Goal: Transaction & Acquisition: Purchase product/service

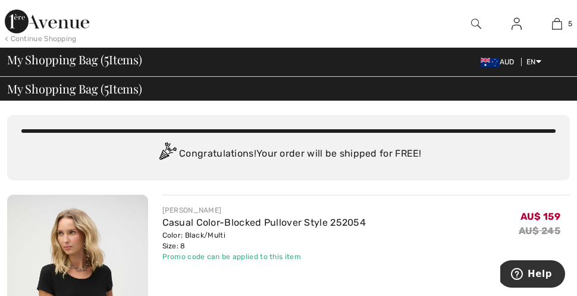
click at [65, 92] on span "My Shopping Bag ( 5 Items)" at bounding box center [74, 89] width 135 height 12
click at [121, 61] on span "My Shopping Bag ( 5 Items)" at bounding box center [74, 60] width 135 height 12
click at [488, 60] on img at bounding box center [490, 63] width 19 height 10
click at [557, 26] on img at bounding box center [557, 24] width 10 height 14
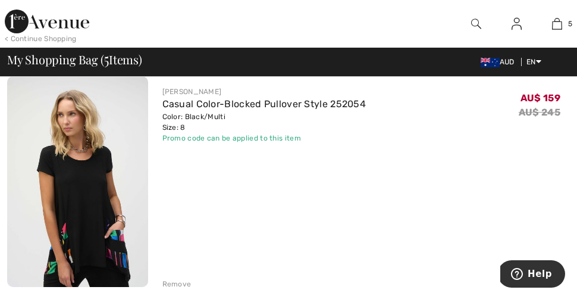
scroll to position [349, 0]
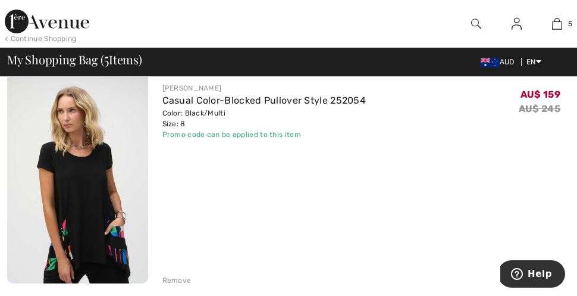
click at [174, 279] on div "Remove" at bounding box center [177, 280] width 29 height 11
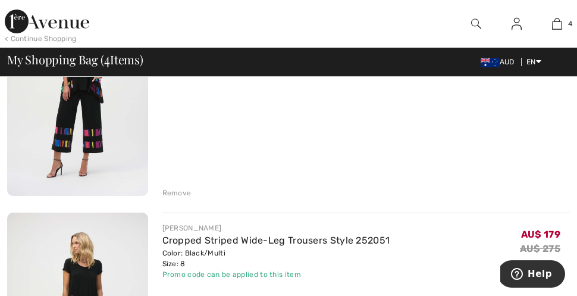
scroll to position [667, 0]
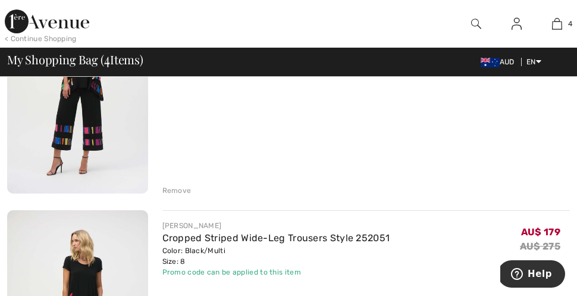
click at [182, 186] on div "Remove" at bounding box center [177, 190] width 29 height 11
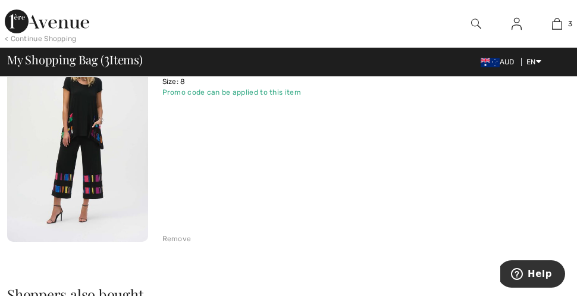
scroll to position [615, 0]
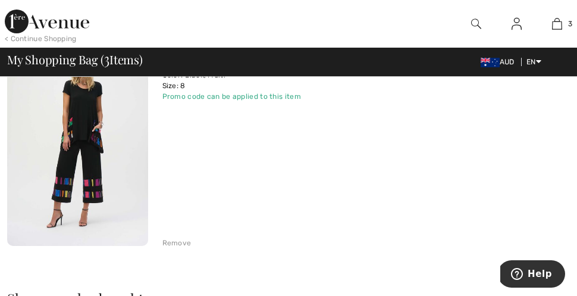
click at [187, 241] on div "Remove" at bounding box center [177, 243] width 29 height 11
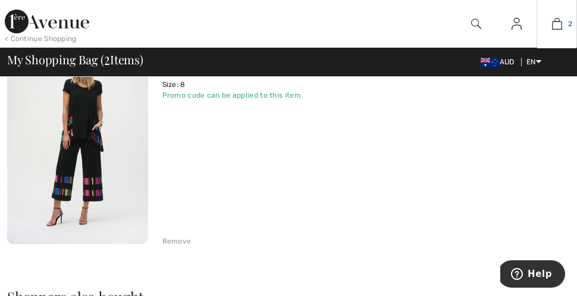
scroll to position [388, 0]
click at [556, 24] on img at bounding box center [557, 24] width 10 height 14
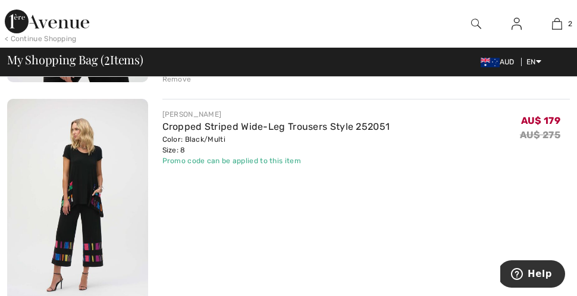
scroll to position [288, 0]
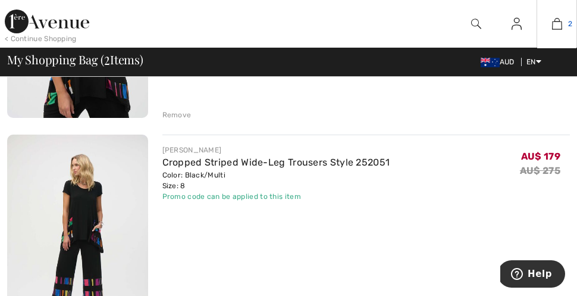
click at [556, 20] on img at bounding box center [557, 24] width 10 height 14
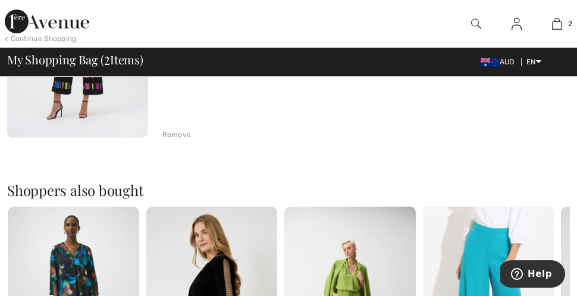
scroll to position [498, 0]
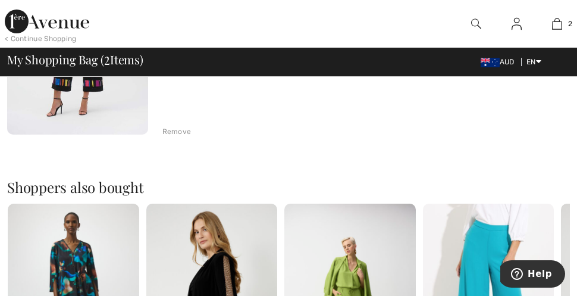
click at [502, 64] on span "AUD" at bounding box center [500, 62] width 39 height 8
click at [113, 65] on span "My Shopping Bag ( 2 Items)" at bounding box center [75, 60] width 136 height 12
click at [502, 63] on span "AUD" at bounding box center [500, 62] width 39 height 8
click at [83, 57] on span "My Shopping Bag ( 2 Items)" at bounding box center [75, 60] width 136 height 12
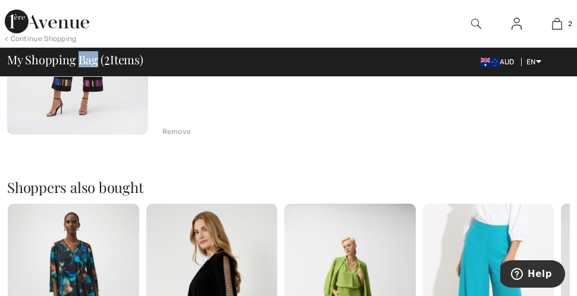
click at [83, 57] on span "My Shopping Bag ( 2 Items)" at bounding box center [75, 60] width 136 height 12
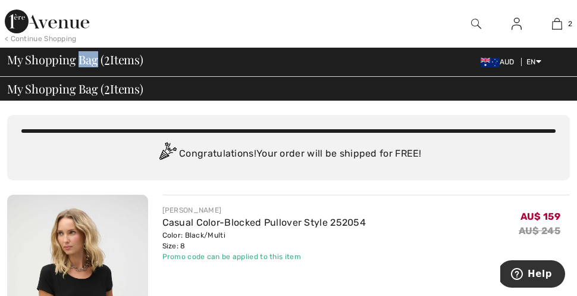
scroll to position [0, 0]
click at [486, 60] on img at bounding box center [490, 63] width 19 height 10
click at [482, 58] on img at bounding box center [490, 63] width 19 height 10
click at [108, 60] on span "2" at bounding box center [107, 58] width 6 height 15
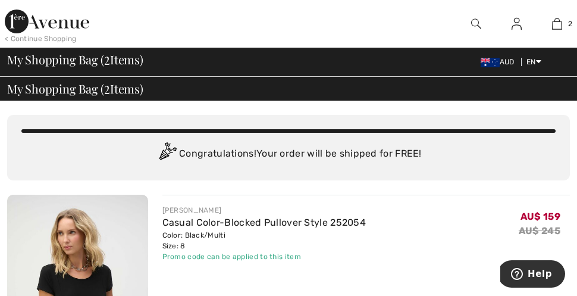
click at [146, 92] on div "My Shopping Bag ( 2 Items)" at bounding box center [288, 89] width 563 height 12
click at [226, 153] on div "Congratulations! Your order will be shipped for FREE!" at bounding box center [288, 154] width 535 height 24
click at [475, 21] on img at bounding box center [477, 24] width 10 height 14
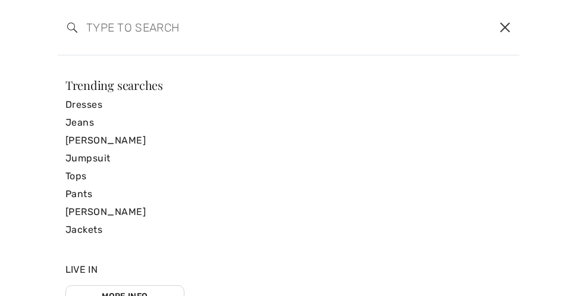
click at [506, 23] on button "Close" at bounding box center [506, 27] width 19 height 19
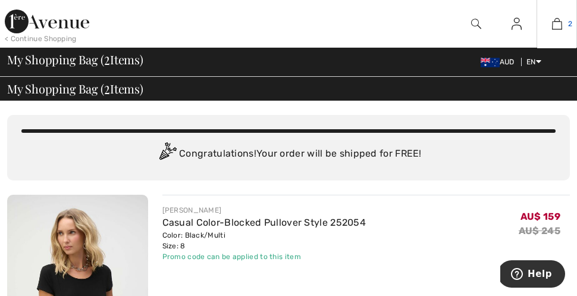
click at [557, 24] on img at bounding box center [557, 24] width 10 height 14
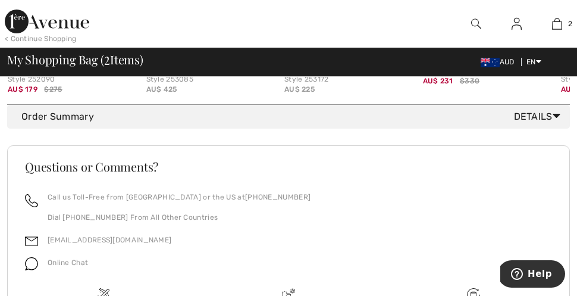
scroll to position [850, 0]
click at [532, 115] on span "Details" at bounding box center [539, 117] width 51 height 14
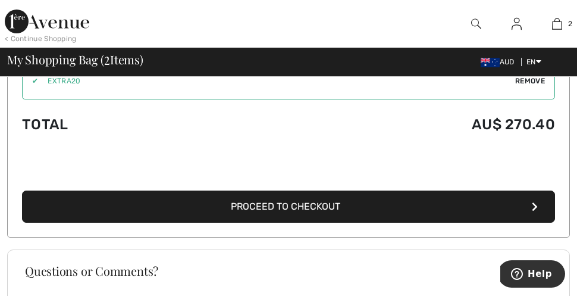
scroll to position [974, 0]
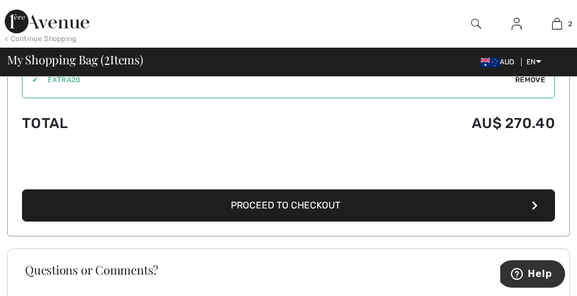
click at [276, 202] on span "Proceed to Checkout" at bounding box center [286, 204] width 110 height 11
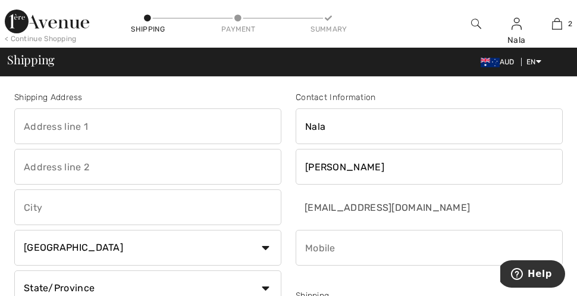
click at [65, 129] on input "text" at bounding box center [147, 126] width 267 height 36
type input "P.O Box 2544"
click at [33, 170] on input "text" at bounding box center [147, 167] width 267 height 36
type input "NEW FARM"
click at [27, 213] on input "text" at bounding box center [147, 207] width 267 height 36
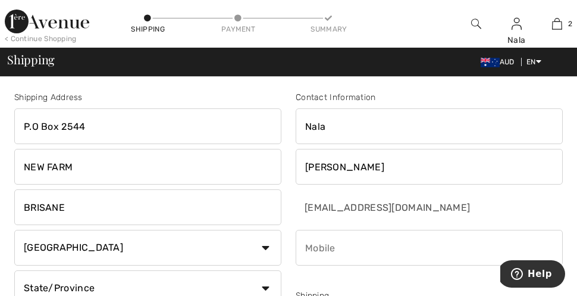
type input "BRISANE"
select select "AU"
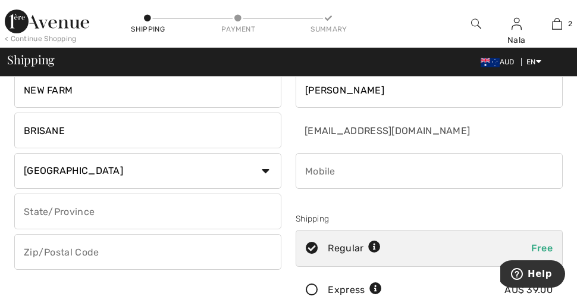
scroll to position [77, 0]
click at [148, 212] on input "text" at bounding box center [147, 211] width 267 height 36
click at [94, 218] on input "text" at bounding box center [147, 211] width 267 height 36
type input "QLD"
click at [43, 256] on input "text" at bounding box center [147, 252] width 267 height 36
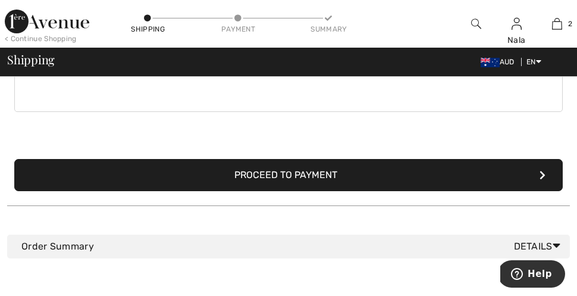
scroll to position [386, 0]
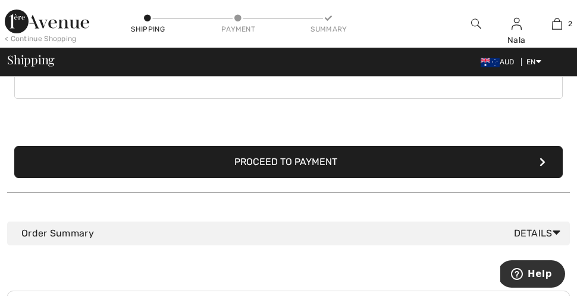
type input "4005"
click at [344, 163] on button "Proceed to Payment" at bounding box center [288, 162] width 549 height 32
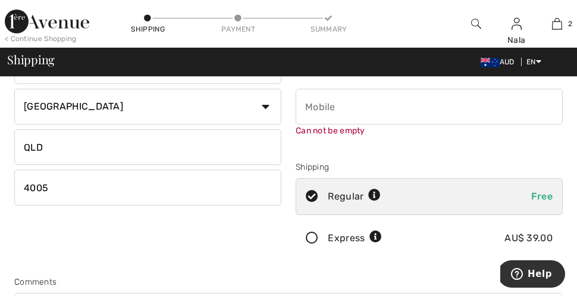
scroll to position [135, 0]
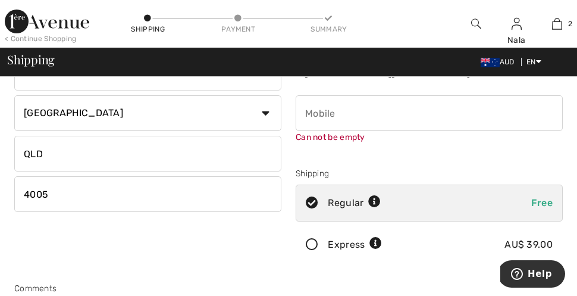
click at [370, 117] on input "phone" at bounding box center [429, 113] width 267 height 36
type input "0417615381"
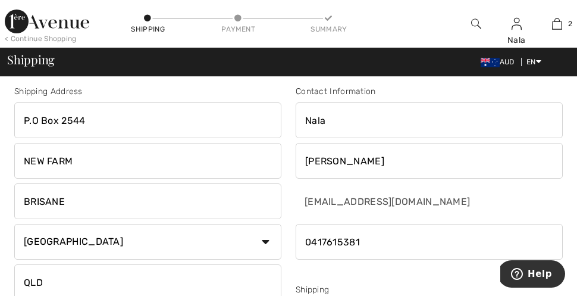
scroll to position [5, 0]
click at [46, 202] on input "BRISANE" at bounding box center [147, 202] width 267 height 36
type input "BRISBANE"
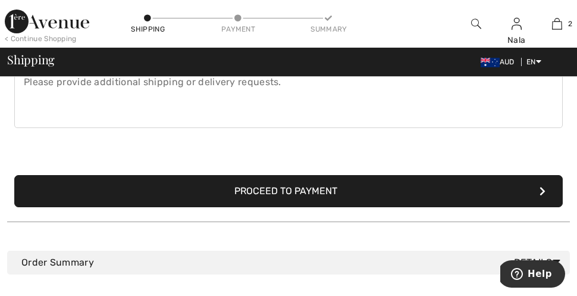
scroll to position [374, 0]
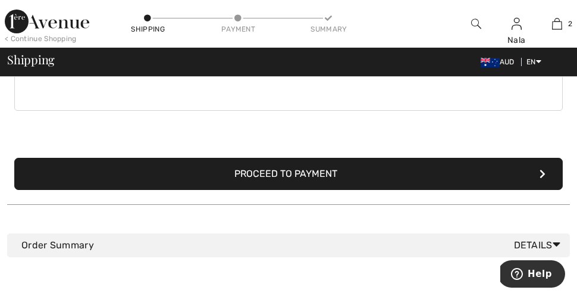
click at [295, 172] on button "Proceed to Payment" at bounding box center [288, 174] width 549 height 32
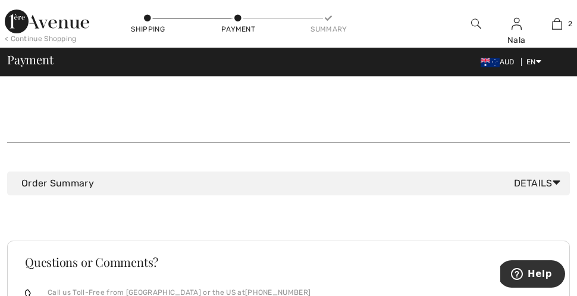
scroll to position [156, 0]
click at [548, 176] on span "Details" at bounding box center [539, 183] width 51 height 14
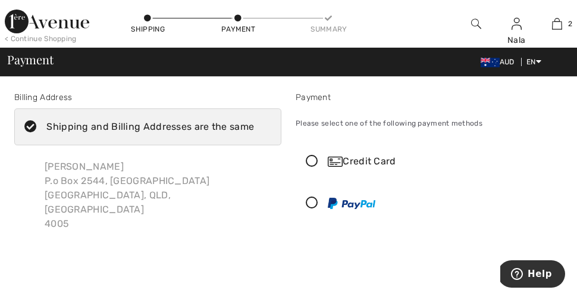
scroll to position [0, 0]
click at [354, 160] on div "Credit Card" at bounding box center [441, 161] width 227 height 14
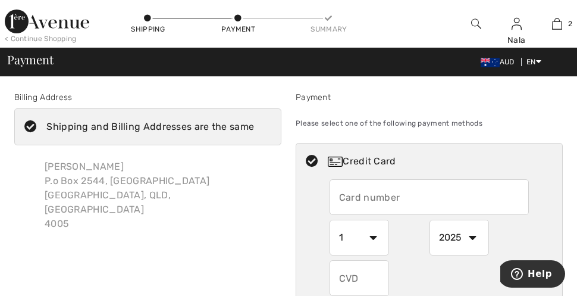
click at [360, 195] on input "text" at bounding box center [429, 197] width 199 height 36
type input "4564680031433161"
select select "3"
select select "2029"
click at [342, 280] on input "text" at bounding box center [360, 278] width 60 height 36
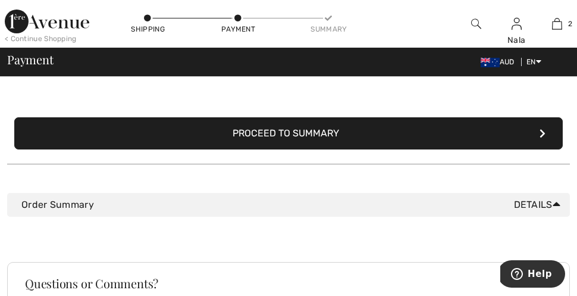
scroll to position [273, 0]
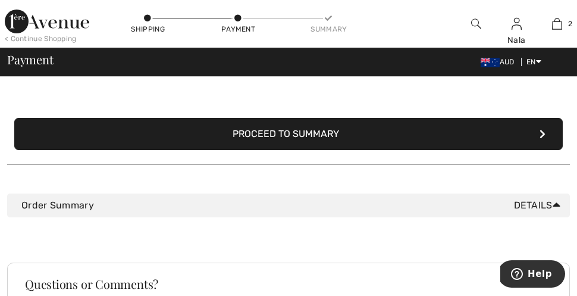
type input "501"
click at [446, 135] on button "Proceed to Summary" at bounding box center [288, 134] width 549 height 32
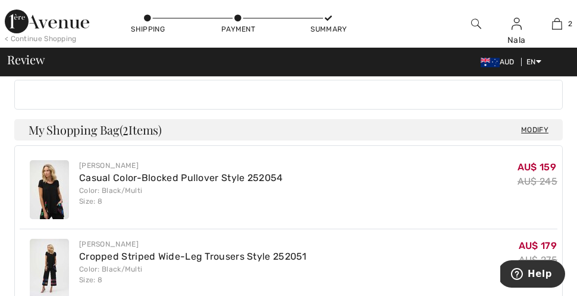
scroll to position [321, 0]
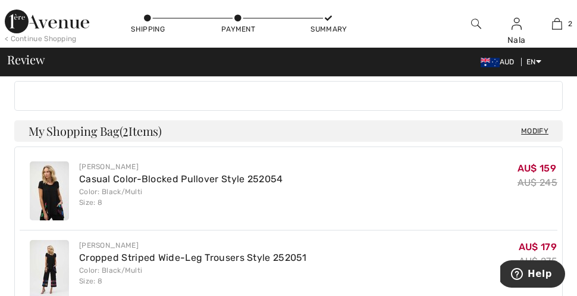
click at [534, 128] on span "Modify" at bounding box center [535, 131] width 27 height 12
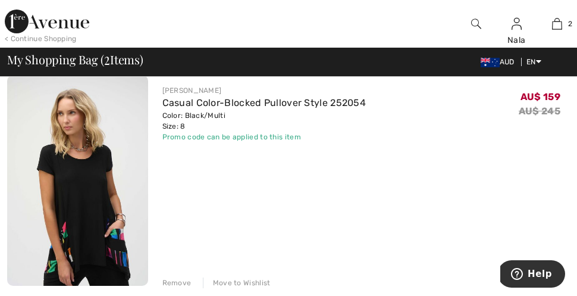
scroll to position [120, 0]
click at [262, 137] on div "Promo code can be applied to this item" at bounding box center [265, 137] width 204 height 11
click at [271, 139] on div "Promo code can be applied to this item" at bounding box center [265, 137] width 204 height 11
click at [236, 136] on div "Promo code can be applied to this item" at bounding box center [265, 137] width 204 height 11
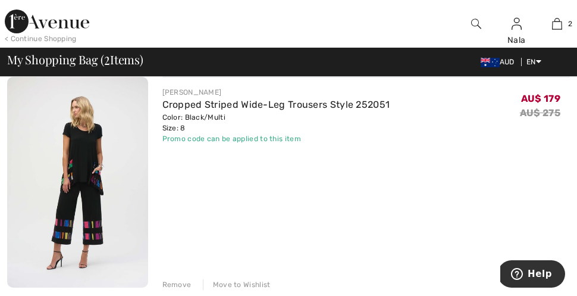
scroll to position [330, 0]
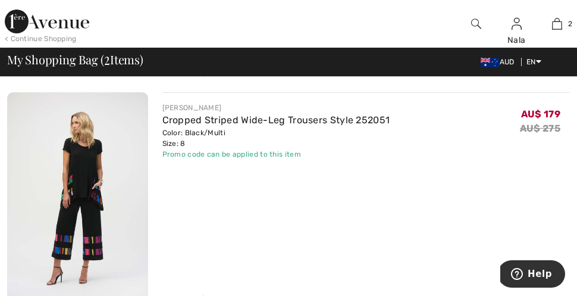
click at [245, 158] on div "Promo code can be applied to this item" at bounding box center [277, 154] width 228 height 11
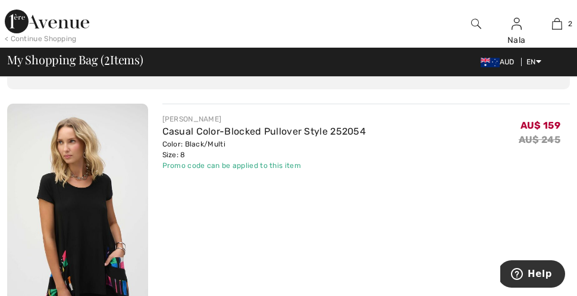
scroll to position [91, 0]
click at [261, 167] on div "Promo code can be applied to this item" at bounding box center [265, 165] width 204 height 11
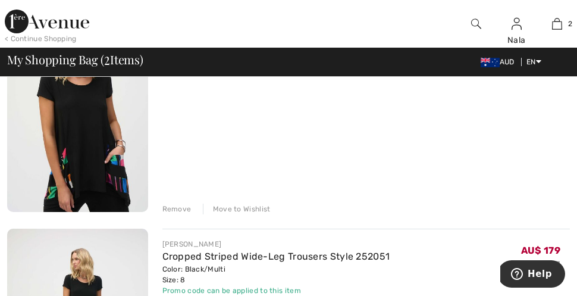
scroll to position [199, 0]
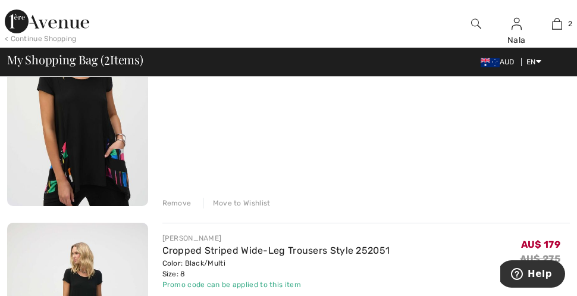
click at [178, 202] on div "Remove" at bounding box center [177, 203] width 29 height 11
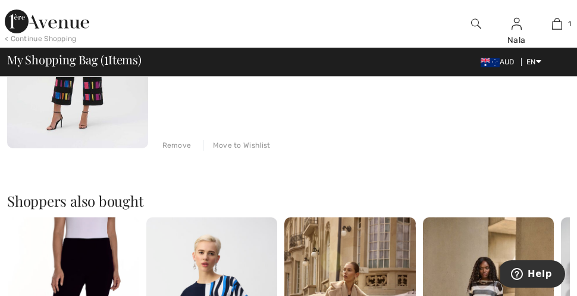
scroll to position [248, 0]
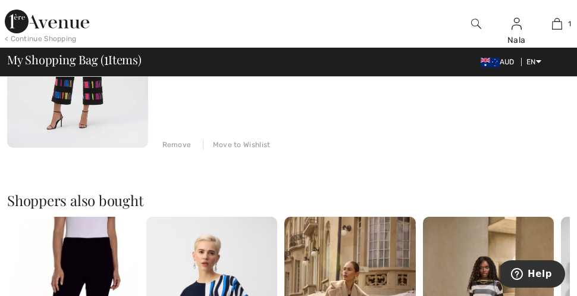
click at [182, 144] on div "Remove" at bounding box center [177, 144] width 29 height 11
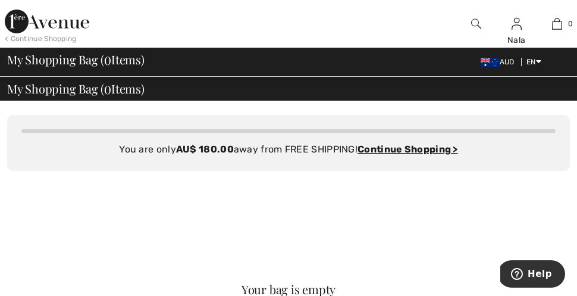
scroll to position [0, 0]
click at [421, 167] on div "You are only AU$ 180.00 away from FREE SHIPPING! Continue Shopping > Congratula…" at bounding box center [288, 143] width 563 height 56
click at [430, 59] on div "My Shopping Bag ( 0 Items) AUD EN English Français" at bounding box center [288, 62] width 563 height 17
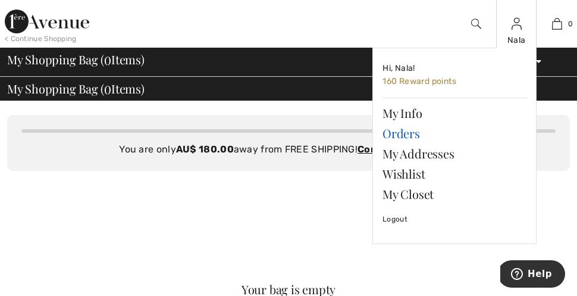
click at [411, 133] on link "Orders" at bounding box center [455, 133] width 144 height 20
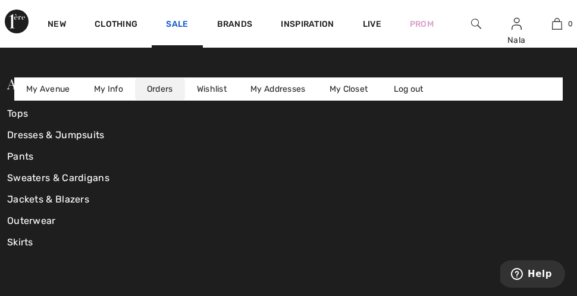
click at [175, 20] on link "Sale" at bounding box center [177, 25] width 22 height 13
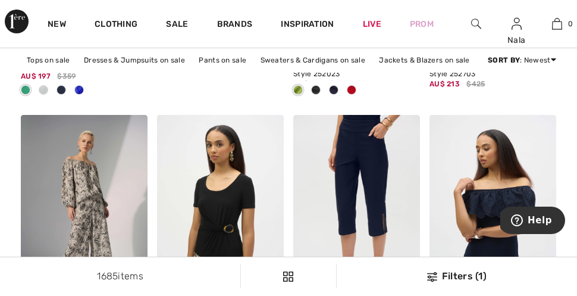
scroll to position [2606, 0]
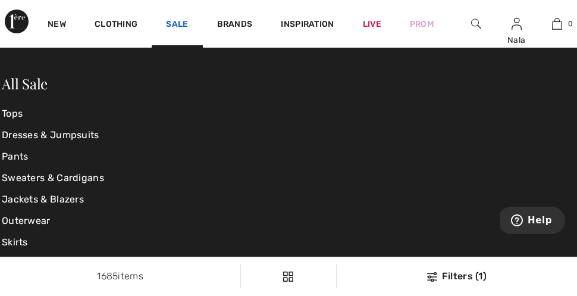
click at [174, 24] on link "Sale" at bounding box center [177, 25] width 22 height 13
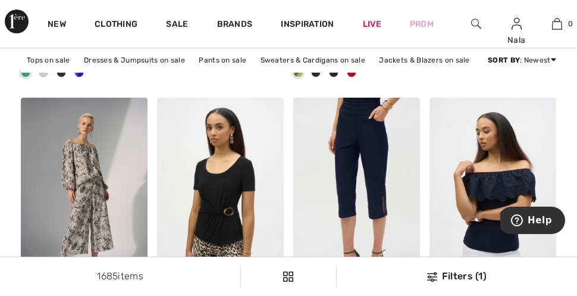
scroll to position [2622, 0]
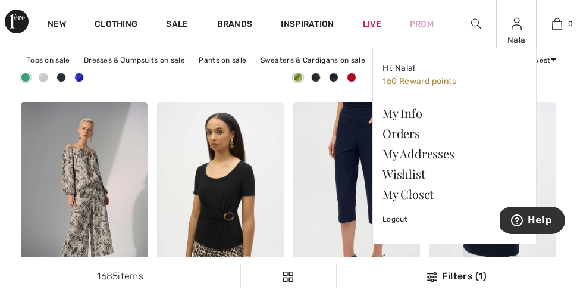
click at [517, 29] on img at bounding box center [517, 24] width 10 height 14
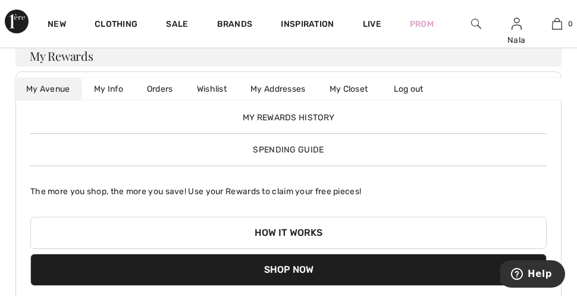
scroll to position [70, 0]
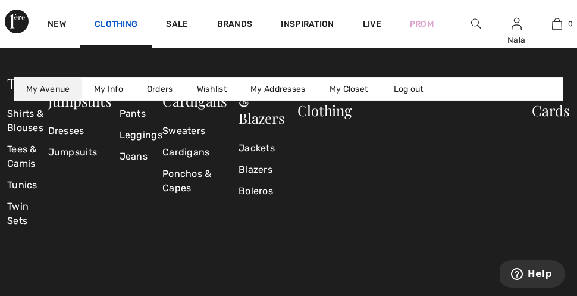
click at [121, 19] on link "Clothing" at bounding box center [116, 25] width 43 height 13
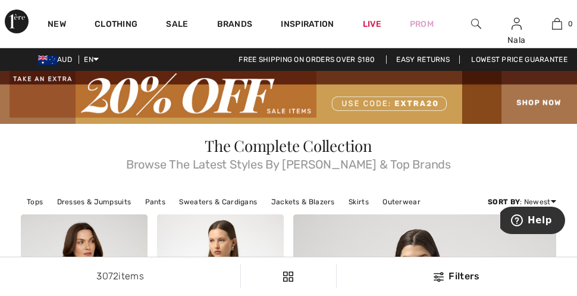
click at [394, 101] on img at bounding box center [288, 97] width 577 height 53
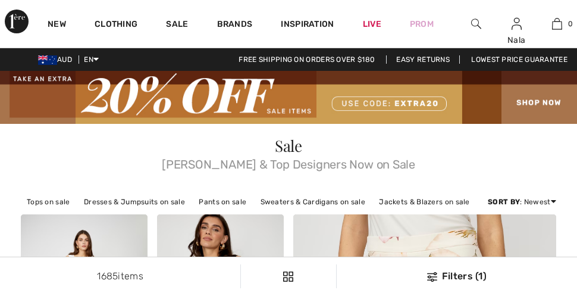
checkbox input "true"
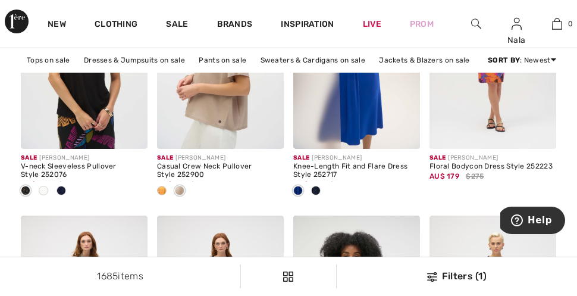
scroll to position [3382, 0]
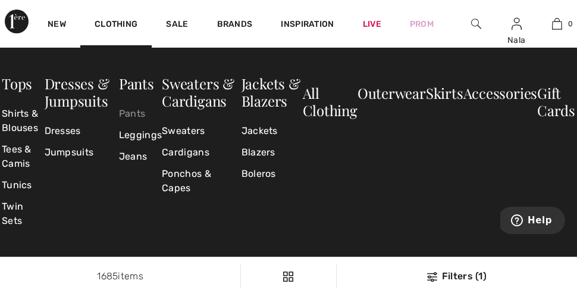
click at [142, 110] on link "Pants" at bounding box center [140, 113] width 43 height 21
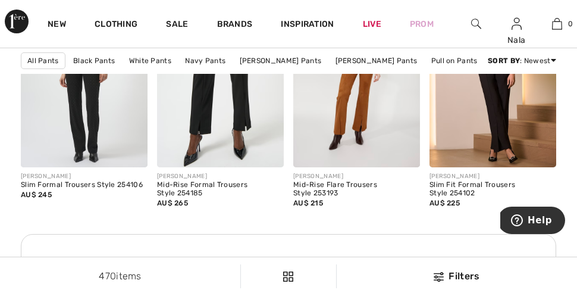
scroll to position [2953, 0]
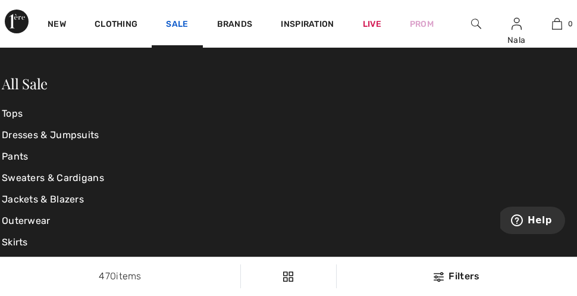
click at [175, 21] on link "Sale" at bounding box center [177, 25] width 22 height 13
click at [14, 158] on link "Pants" at bounding box center [97, 156] width 191 height 21
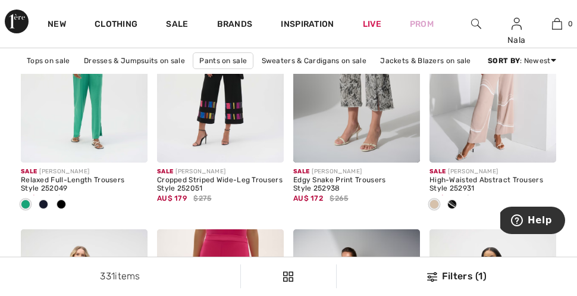
scroll to position [1345, 0]
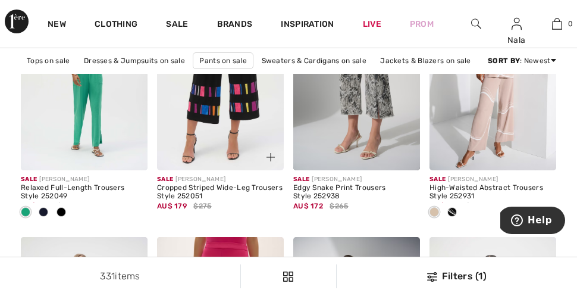
click at [207, 134] on img at bounding box center [220, 75] width 127 height 191
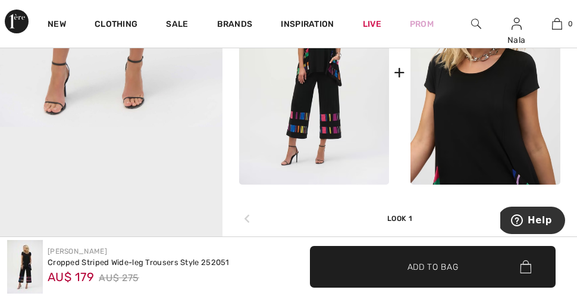
scroll to position [678, 0]
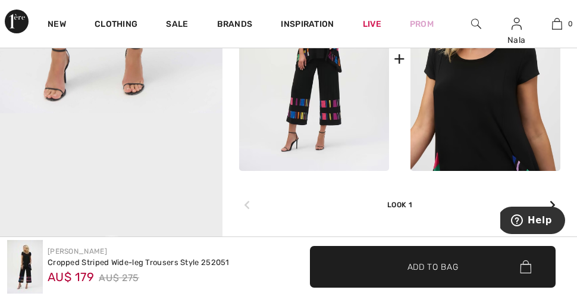
click at [488, 118] on img at bounding box center [486, 58] width 150 height 225
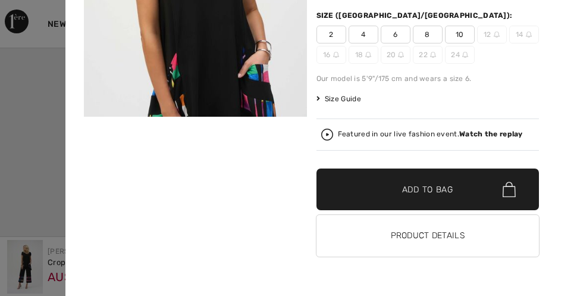
scroll to position [179, 0]
click at [430, 192] on span "Add to Bag" at bounding box center [427, 189] width 51 height 13
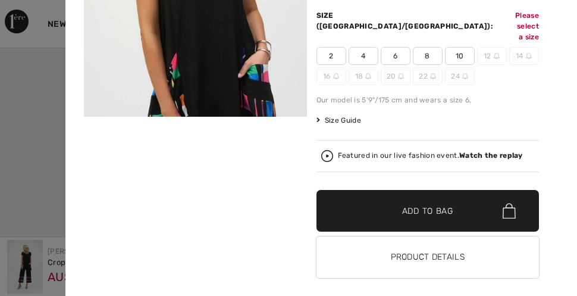
click at [435, 205] on span "Add to Bag" at bounding box center [427, 211] width 51 height 13
click at [422, 47] on span "8" at bounding box center [428, 56] width 30 height 18
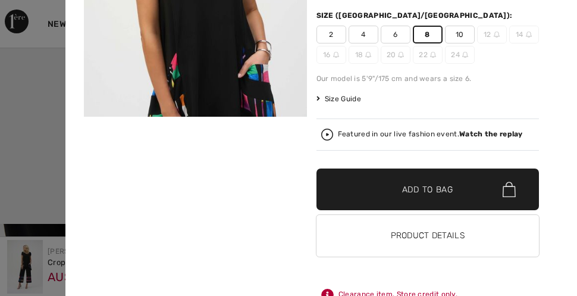
click at [436, 188] on span "Add to Bag" at bounding box center [427, 189] width 51 height 13
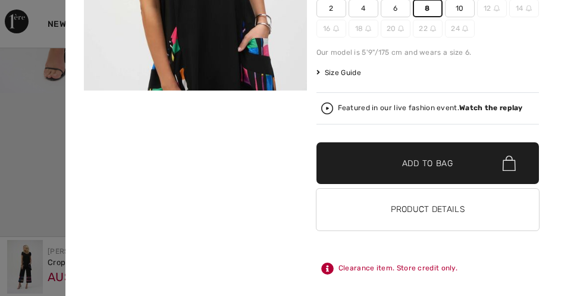
scroll to position [699, 0]
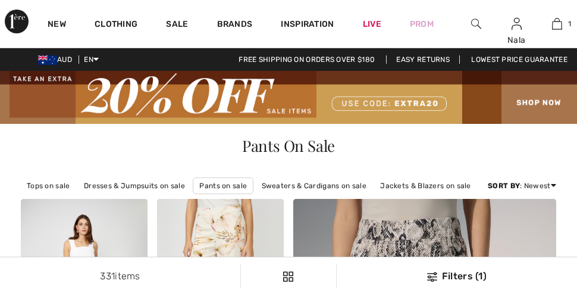
checkbox input "true"
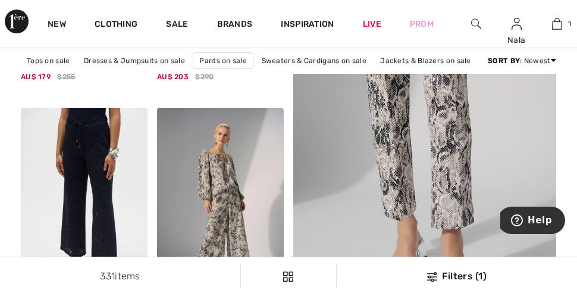
scroll to position [336, 0]
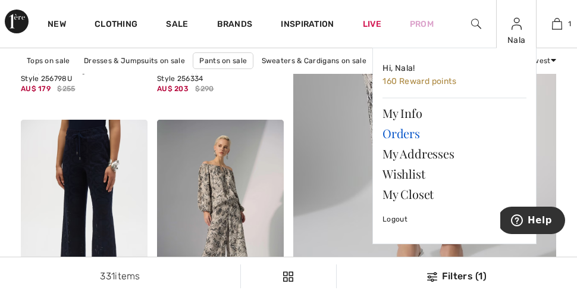
click at [409, 128] on link "Orders" at bounding box center [455, 133] width 144 height 20
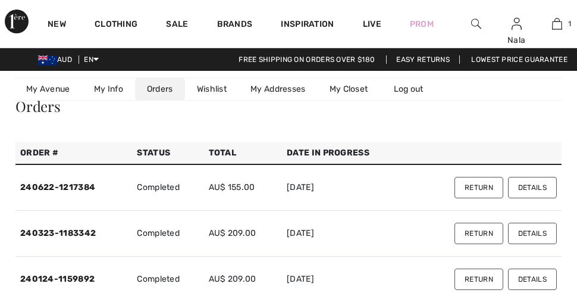
checkbox input "true"
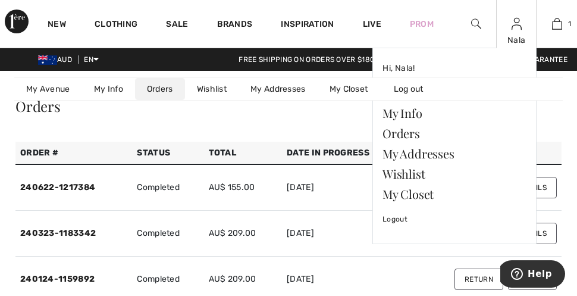
click at [516, 25] on img at bounding box center [517, 24] width 10 height 14
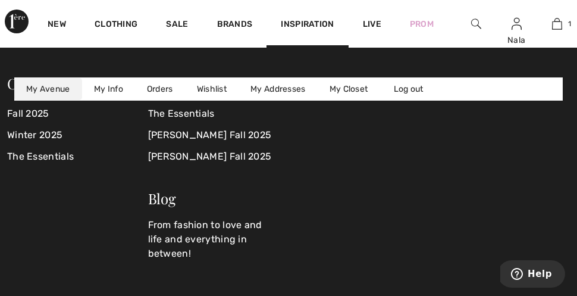
scroll to position [123, 0]
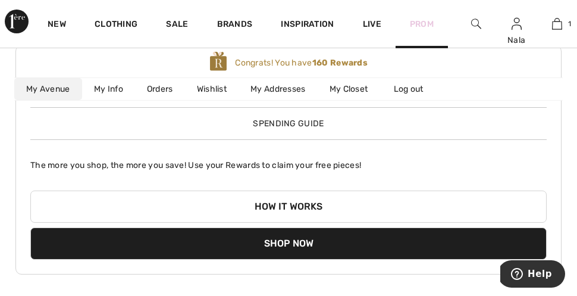
click at [426, 21] on link "Prom" at bounding box center [422, 24] width 24 height 13
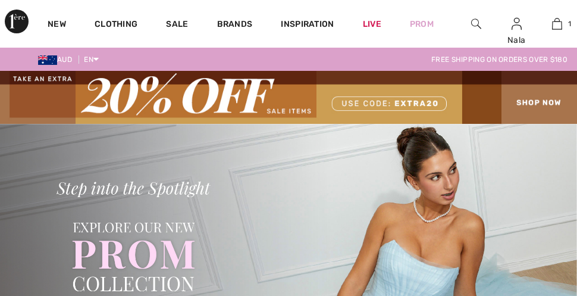
checkbox input "true"
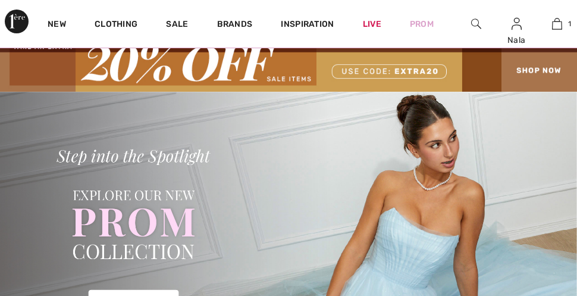
scroll to position [32, 0]
click at [533, 69] on img at bounding box center [288, 65] width 577 height 53
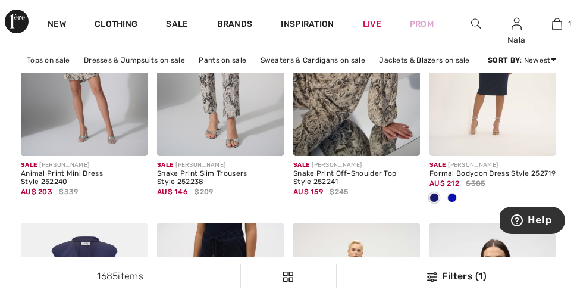
scroll to position [1631, 0]
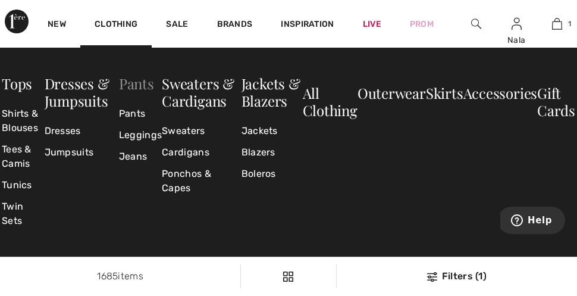
click at [131, 82] on link "Pants" at bounding box center [136, 83] width 35 height 19
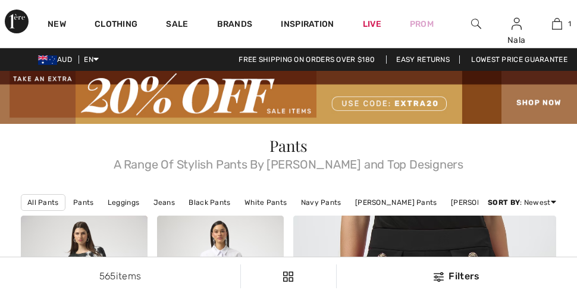
checkbox input "true"
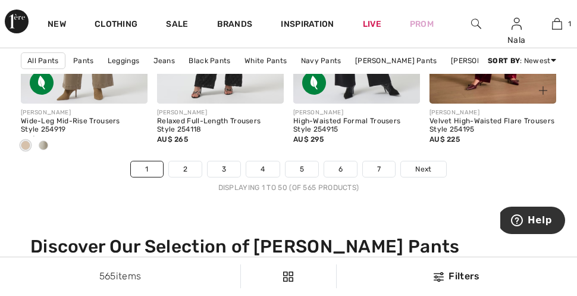
scroll to position [3931, 0]
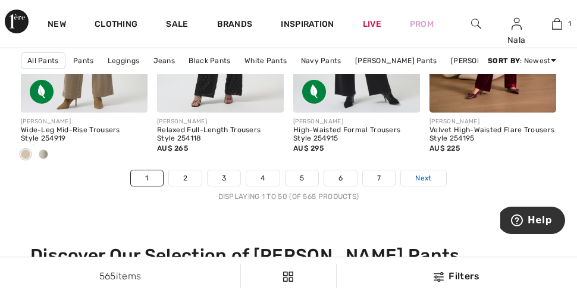
click at [423, 178] on span "Next" at bounding box center [424, 178] width 16 height 11
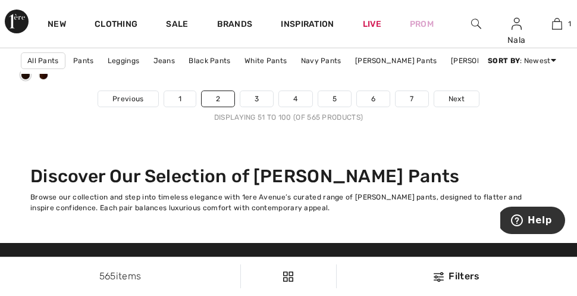
scroll to position [4013, 0]
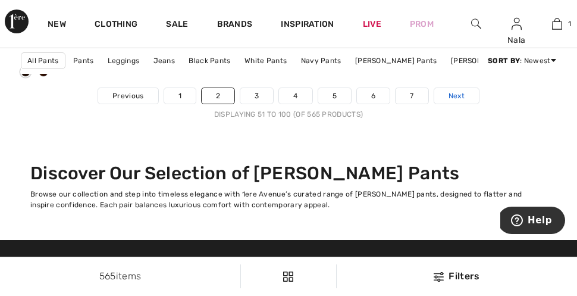
click at [452, 90] on span "Next" at bounding box center [457, 95] width 16 height 11
click at [401, 57] on link "[PERSON_NAME] Pants" at bounding box center [396, 60] width 94 height 15
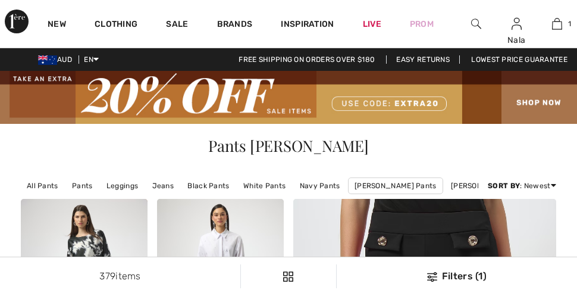
checkbox input "true"
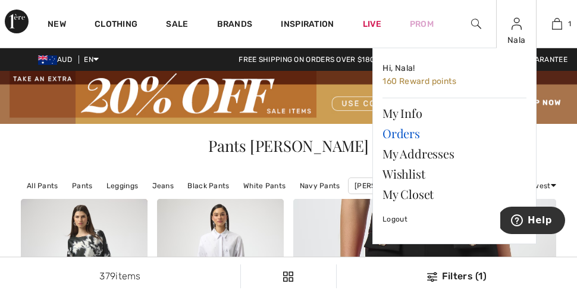
click at [414, 132] on link "Orders" at bounding box center [455, 133] width 144 height 20
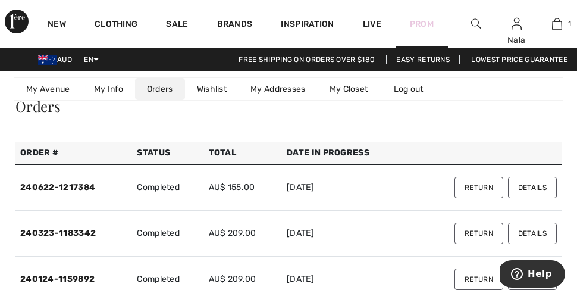
click at [419, 23] on link "Prom" at bounding box center [422, 24] width 24 height 13
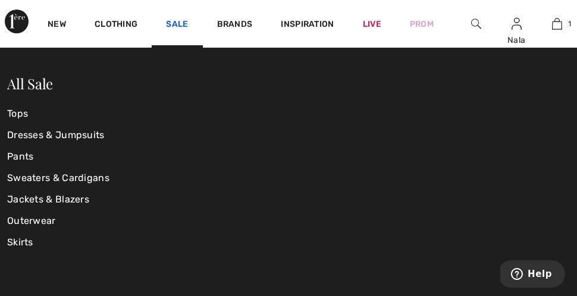
click at [173, 23] on link "Sale" at bounding box center [177, 25] width 22 height 13
click at [18, 155] on link "Pants" at bounding box center [101, 156] width 188 height 21
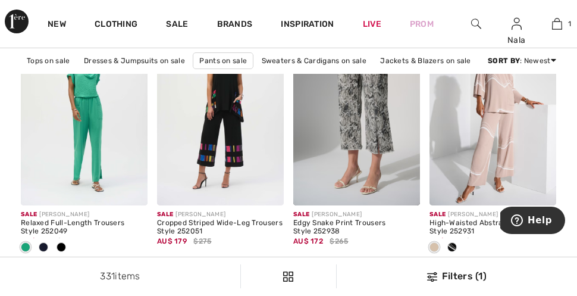
scroll to position [1313, 0]
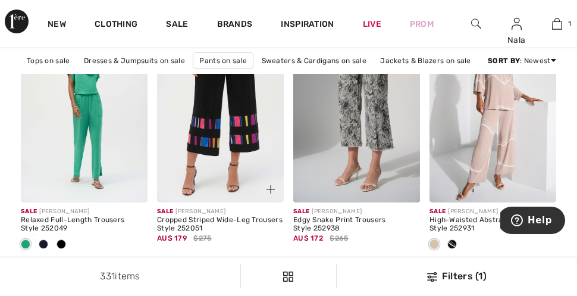
click at [214, 137] on img at bounding box center [220, 108] width 127 height 191
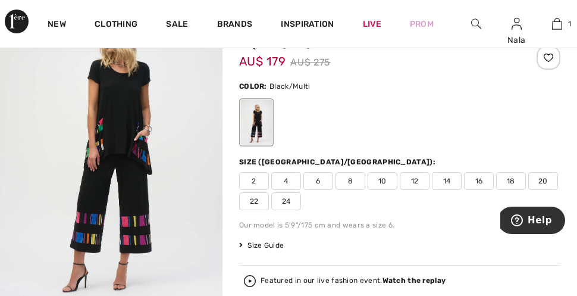
click at [354, 182] on span "8" at bounding box center [351, 181] width 30 height 18
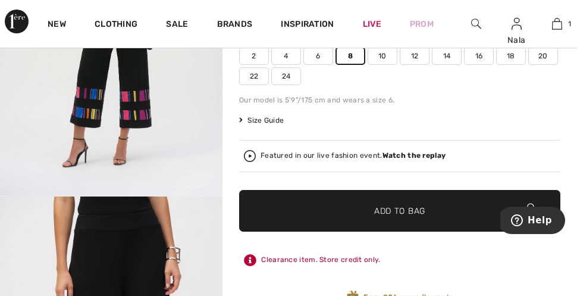
scroll to position [263, 0]
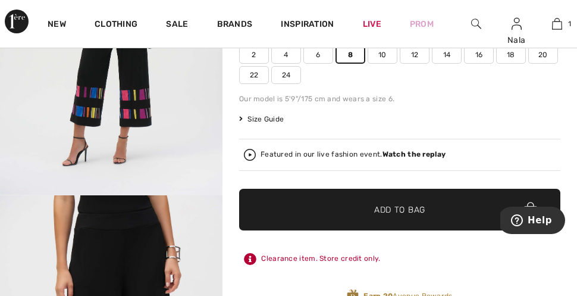
click at [442, 209] on span "✔ Added to Bag Add to Bag" at bounding box center [399, 210] width 321 height 42
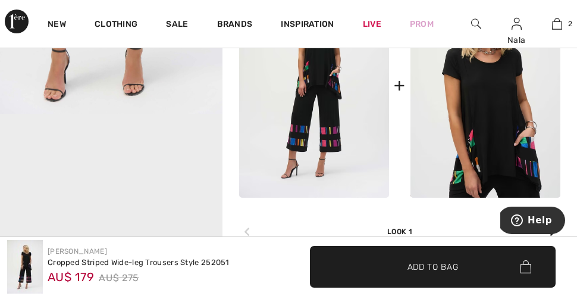
scroll to position [678, 0]
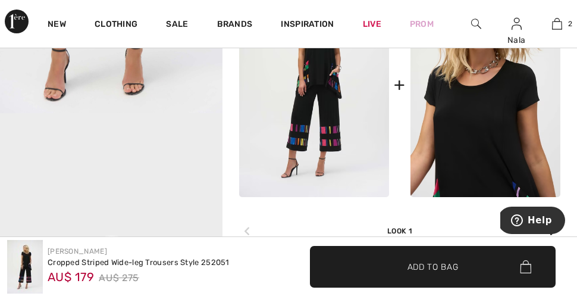
click at [483, 102] on img at bounding box center [486, 85] width 150 height 225
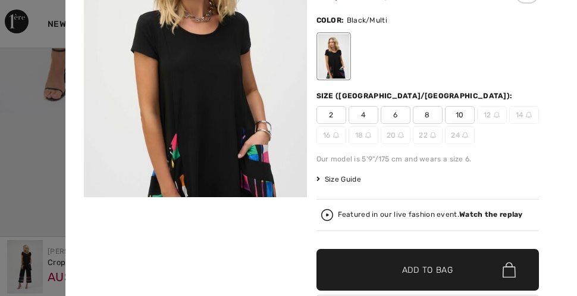
scroll to position [103, 0]
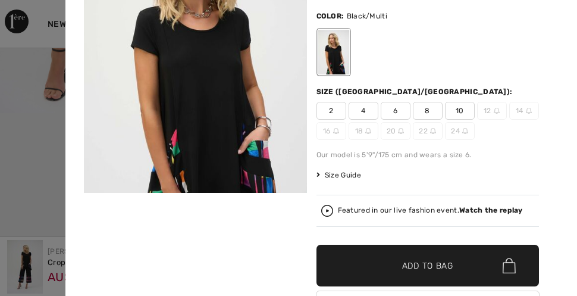
click at [428, 110] on span "8" at bounding box center [428, 111] width 30 height 18
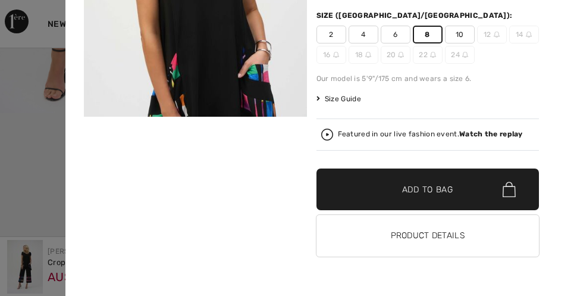
scroll to position [179, 0]
click at [436, 191] on span "Add to Bag" at bounding box center [427, 189] width 51 height 13
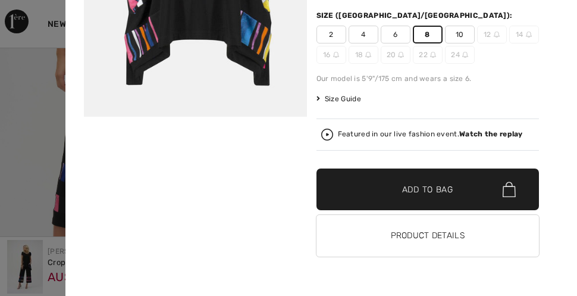
click at [437, 231] on button "Product Details" at bounding box center [428, 236] width 223 height 42
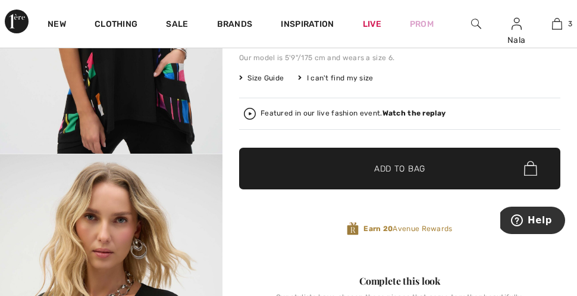
scroll to position [305, 0]
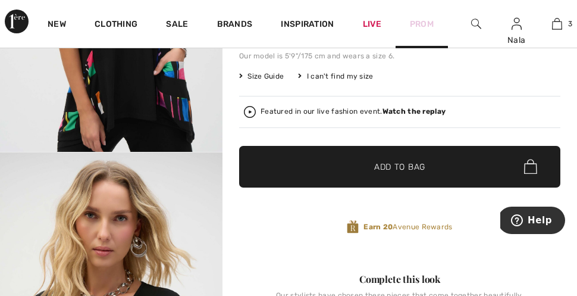
click at [424, 21] on link "Prom" at bounding box center [422, 24] width 24 height 13
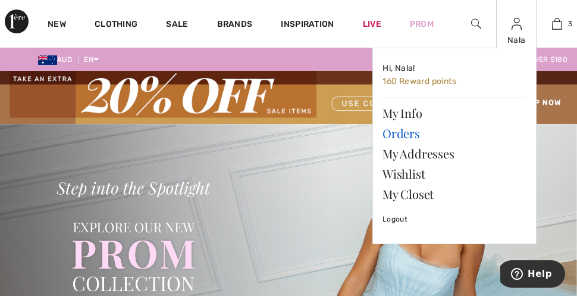
click at [407, 131] on link "Orders" at bounding box center [455, 133] width 144 height 20
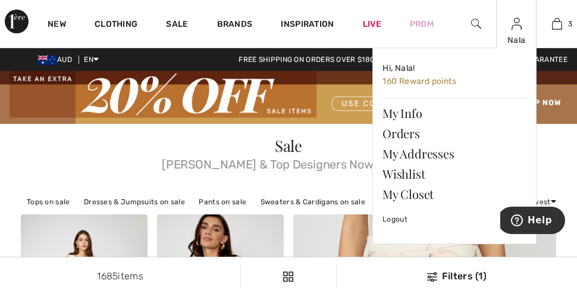
click at [515, 26] on img at bounding box center [517, 24] width 10 height 14
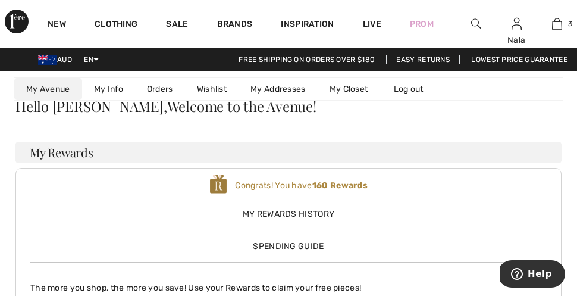
click at [477, 24] on img at bounding box center [477, 24] width 10 height 14
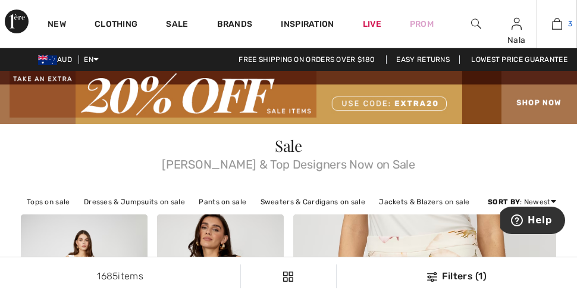
click at [555, 21] on img at bounding box center [557, 24] width 10 height 14
click at [557, 24] on img at bounding box center [557, 24] width 10 height 14
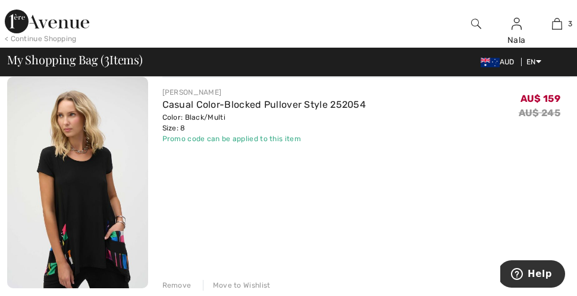
scroll to position [582, 0]
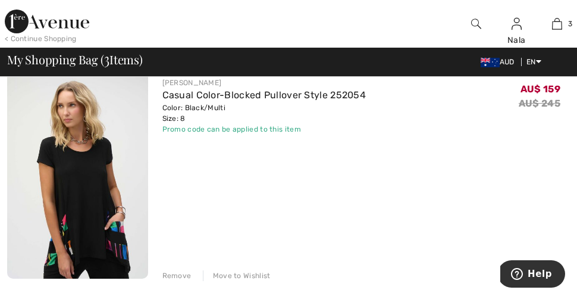
click at [170, 274] on div "Remove" at bounding box center [177, 275] width 29 height 11
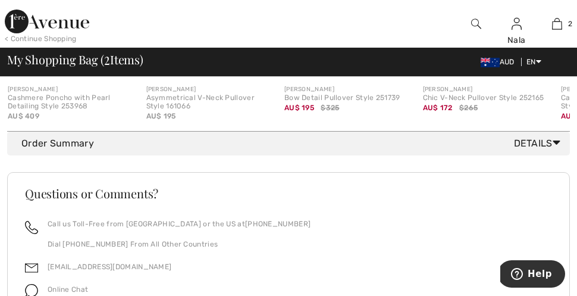
scroll to position [825, 0]
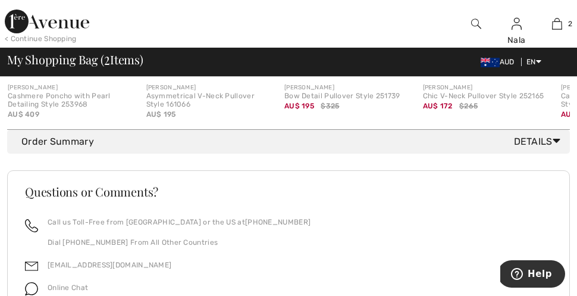
click at [533, 138] on span "Details" at bounding box center [539, 142] width 51 height 14
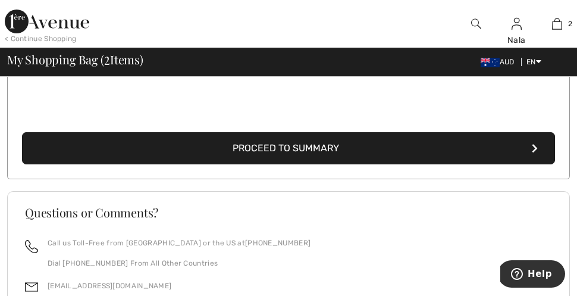
scroll to position [1032, 0]
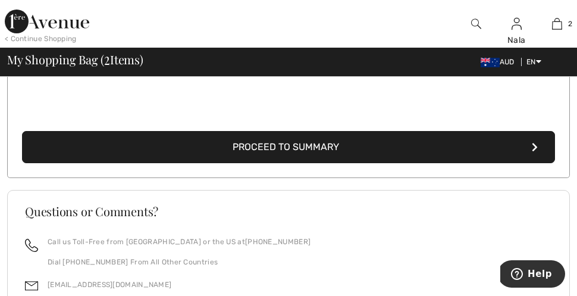
click at [358, 142] on button "Proceed to Summary" at bounding box center [288, 147] width 533 height 32
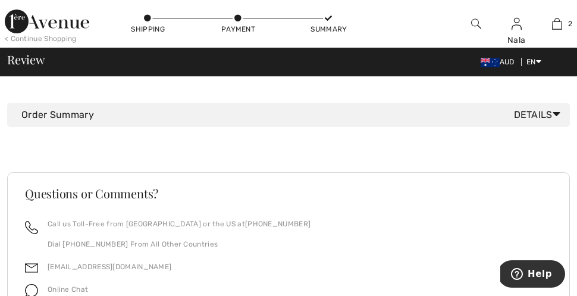
scroll to position [715, 0]
click at [537, 113] on span "Details" at bounding box center [539, 115] width 51 height 14
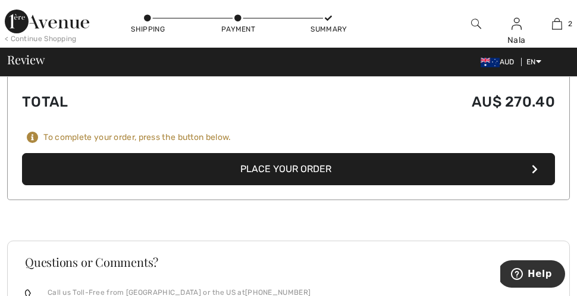
scroll to position [864, 0]
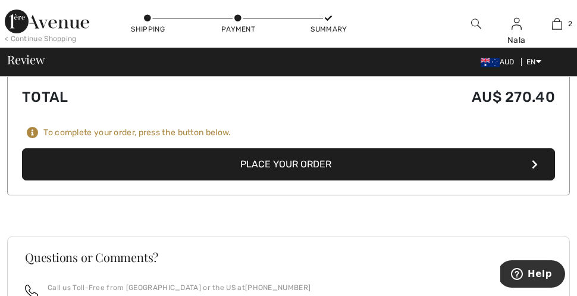
click at [304, 162] on button "Place Your Order" at bounding box center [288, 164] width 533 height 32
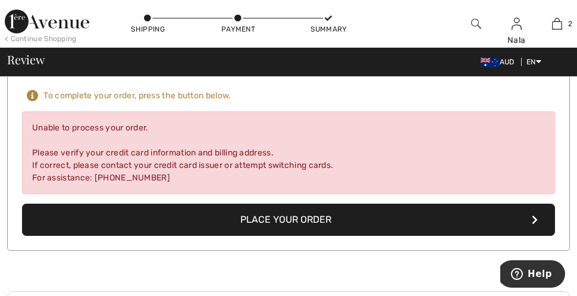
scroll to position [994, 0]
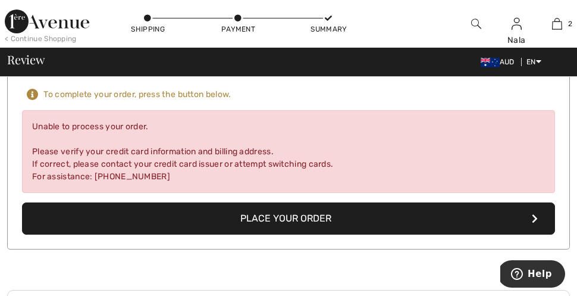
click at [394, 213] on button "Place Your Order" at bounding box center [288, 218] width 533 height 32
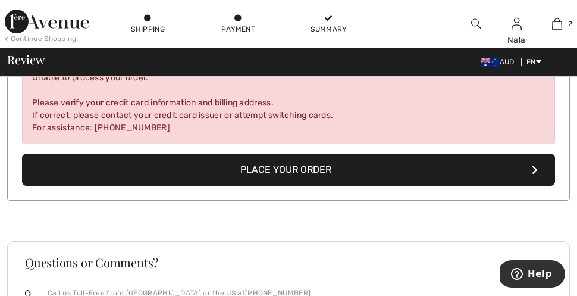
scroll to position [1045, 0]
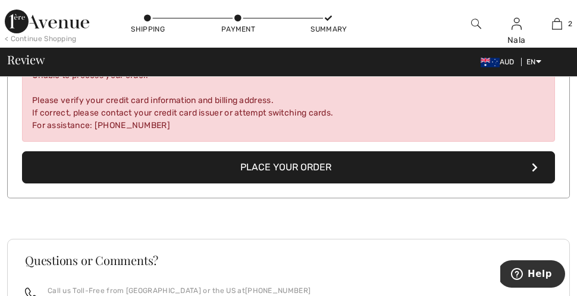
click at [402, 167] on button "Place Your Order" at bounding box center [288, 167] width 533 height 32
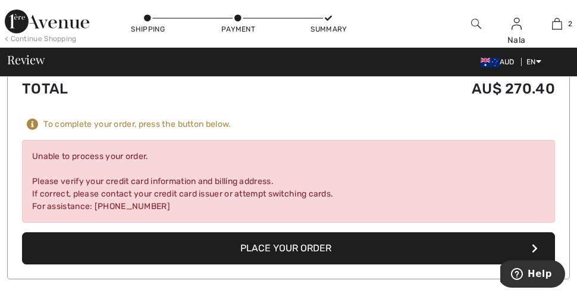
scroll to position [966, 0]
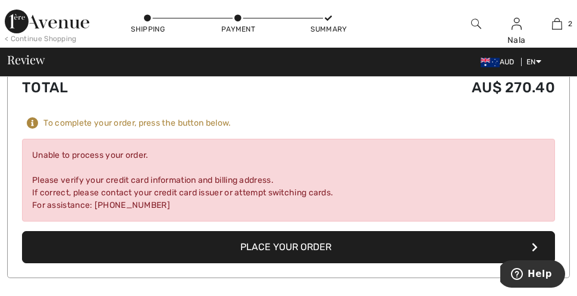
click at [536, 273] on span "Help" at bounding box center [540, 273] width 24 height 11
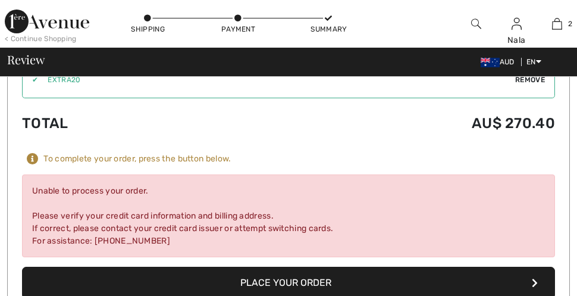
scroll to position [928, 0]
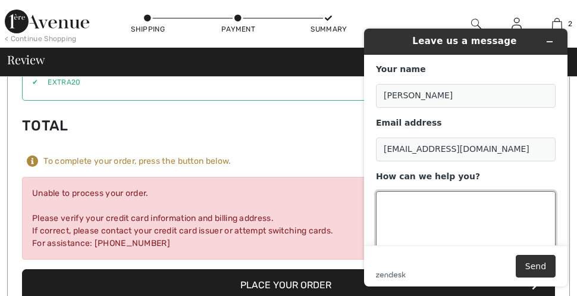
click at [392, 198] on textarea "How can we help you?" at bounding box center [466, 224] width 180 height 67
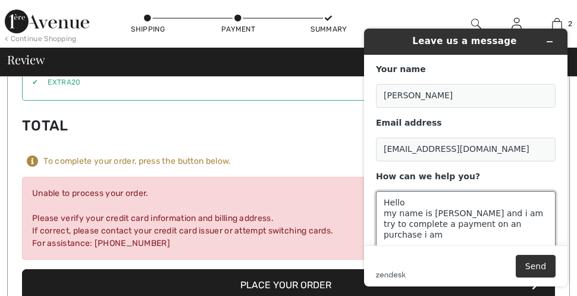
click at [530, 225] on textarea "Hello my name is Nala Perkins and i am try to complete a payment on an purchase…" at bounding box center [466, 224] width 180 height 67
click at [547, 225] on textarea "Hello my name is Nala Perkins and i am try to complete a payment on an purchase…" at bounding box center [466, 224] width 180 height 67
click at [345, 119] on td "AU$ 270.40" at bounding box center [384, 125] width 344 height 40
click at [548, 226] on textarea "Hello my name is Nala Perkins and i am try to complete a payment on an purchase…" at bounding box center [466, 224] width 180 height 67
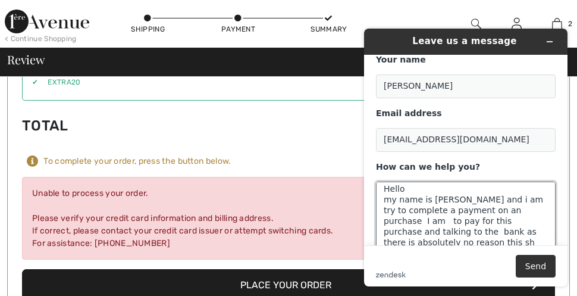
scroll to position [10, 0]
drag, startPoint x: 548, startPoint y: 227, endPoint x: 548, endPoint y: 239, distance: 12.5
click at [548, 239] on textarea "Hello my name is Nala Perkins and i am try to complete a payment on an purchase…" at bounding box center [466, 214] width 180 height 67
click at [545, 239] on textarea "Hello my name is Nala Perkins and i am try to complete a payment on an purchase…" at bounding box center [466, 214] width 180 height 67
click at [545, 241] on textarea "Hello my name is Nala Perkins and i am try to complete a payment on an purchase…" at bounding box center [466, 214] width 180 height 67
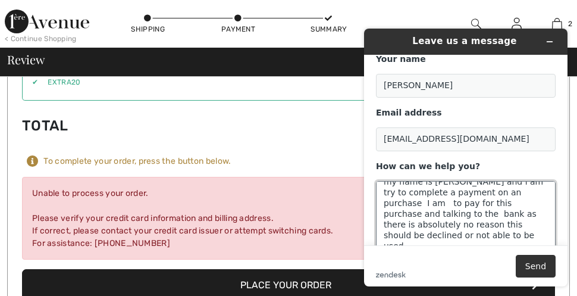
scroll to position [11, 0]
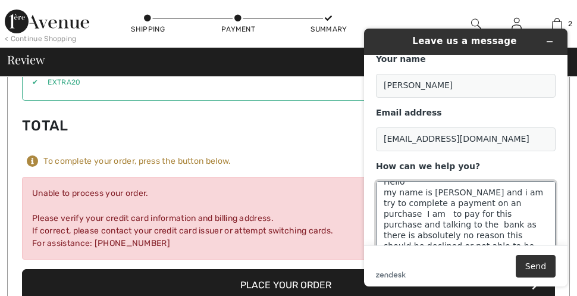
click at [545, 236] on textarea "Hello my name is Nala Perkins and i am try to complete a payment on an purchase…" at bounding box center [466, 214] width 180 height 67
click at [545, 238] on textarea "Hello my name is Nala Perkins and i am try to complete a payment on an purchase…" at bounding box center [466, 214] width 180 height 67
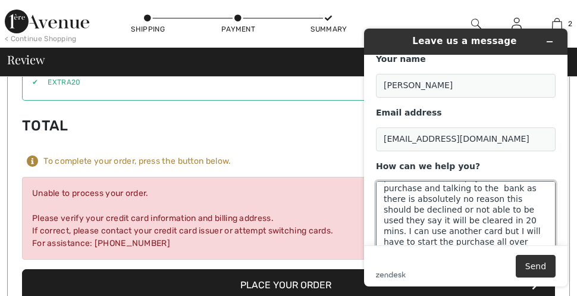
scroll to position [47, 0]
click at [510, 231] on textarea "Hello my name is Nala Perkins and i am try to complete a payment on an purchase…" at bounding box center [466, 214] width 180 height 67
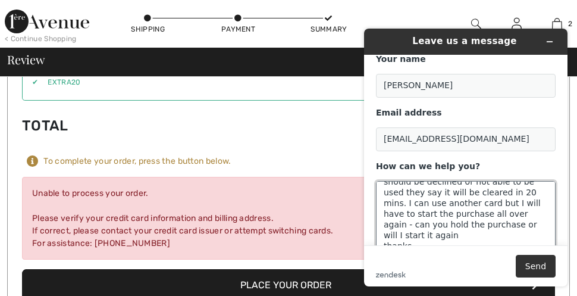
scroll to position [79, 0]
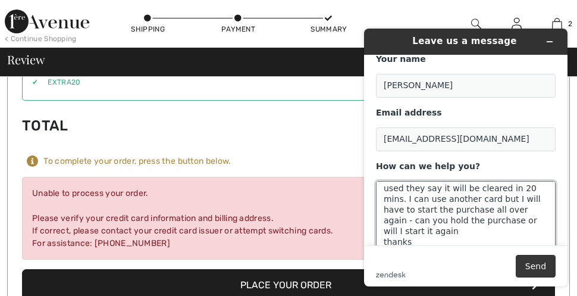
type textarea "Hello my name is Nala Perkins and i am try to complete a payment on an purchase…"
click at [535, 259] on button "Send" at bounding box center [536, 266] width 40 height 23
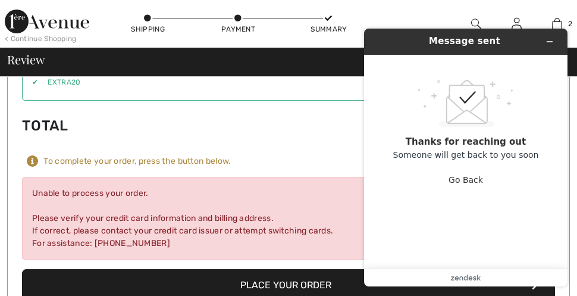
scroll to position [908, 0]
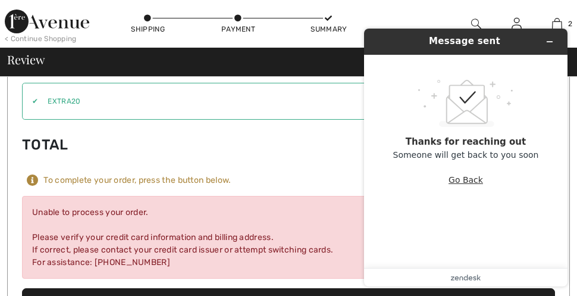
click at [463, 178] on button "Go Back" at bounding box center [466, 179] width 35 height 23
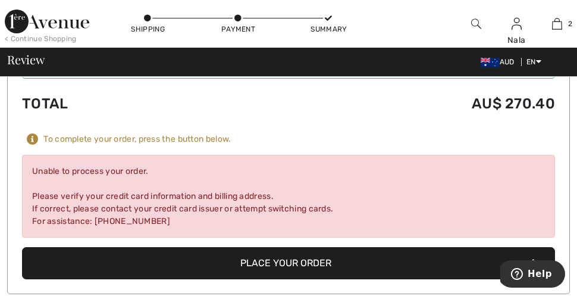
scroll to position [949, 0]
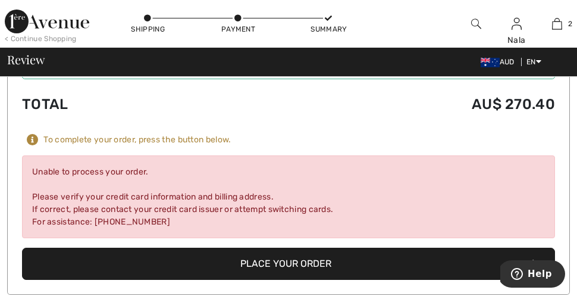
click at [280, 257] on button "Place Your Order" at bounding box center [288, 264] width 533 height 32
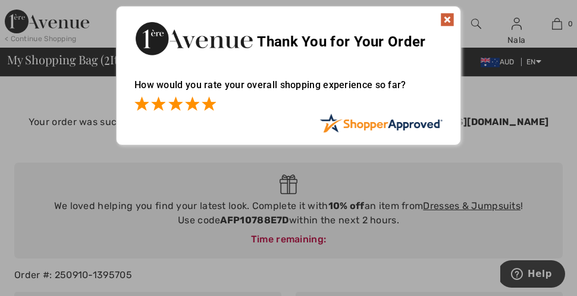
click at [209, 101] on span at bounding box center [209, 103] width 14 height 14
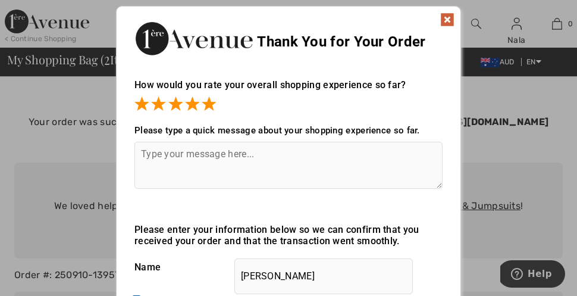
click at [185, 154] on textarea at bounding box center [289, 165] width 308 height 47
type textarea "w"
type textarea "I"
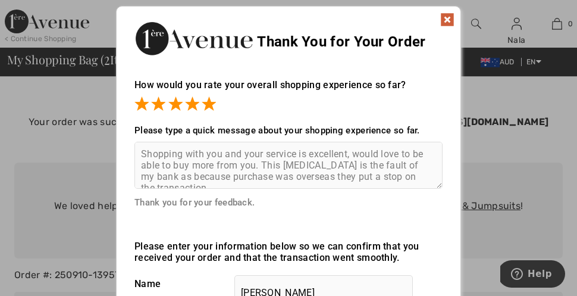
scroll to position [5, 0]
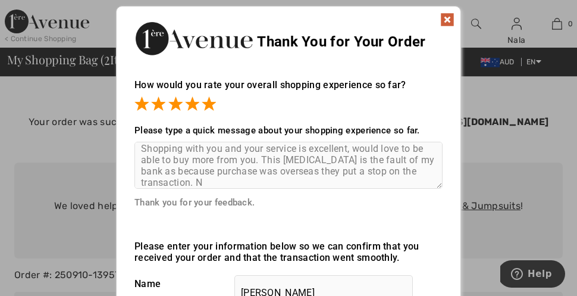
click at [211, 181] on textarea "Shopping with you and your service is excellent, would love to be able to buy m…" at bounding box center [289, 165] width 308 height 47
click at [146, 182] on textarea "Shopping with you and your service is excellent, would love to be able to buy m…" at bounding box center [289, 165] width 308 height 47
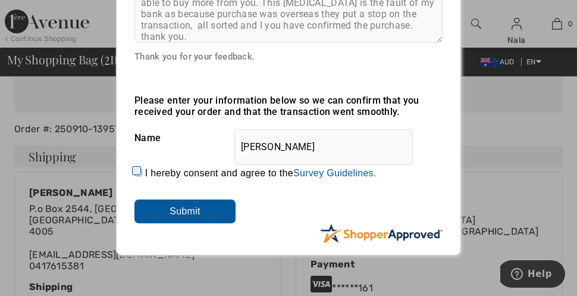
scroll to position [147, 0]
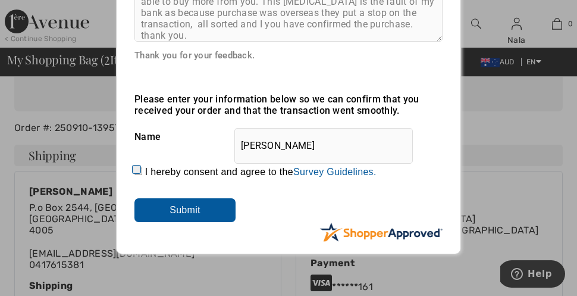
type textarea "Shopping with you and your service is excellent, would love to be able to buy m…"
click at [138, 171] on input "I hereby consent and agree to the By submitting a review, you grant permission …" at bounding box center [139, 171] width 8 height 8
checkbox input "true"
click at [191, 213] on input "Submit" at bounding box center [185, 210] width 101 height 24
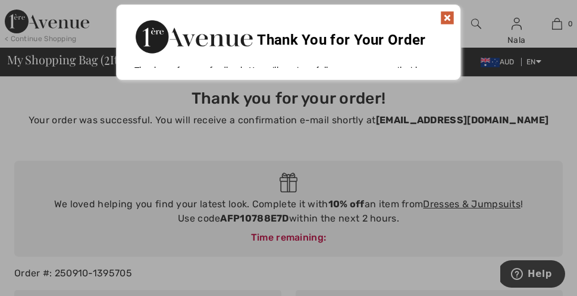
scroll to position [0, 0]
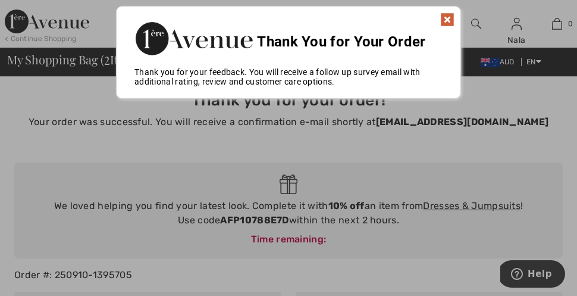
click at [449, 19] on img at bounding box center [448, 20] width 14 height 14
